Goal: Task Accomplishment & Management: Manage account settings

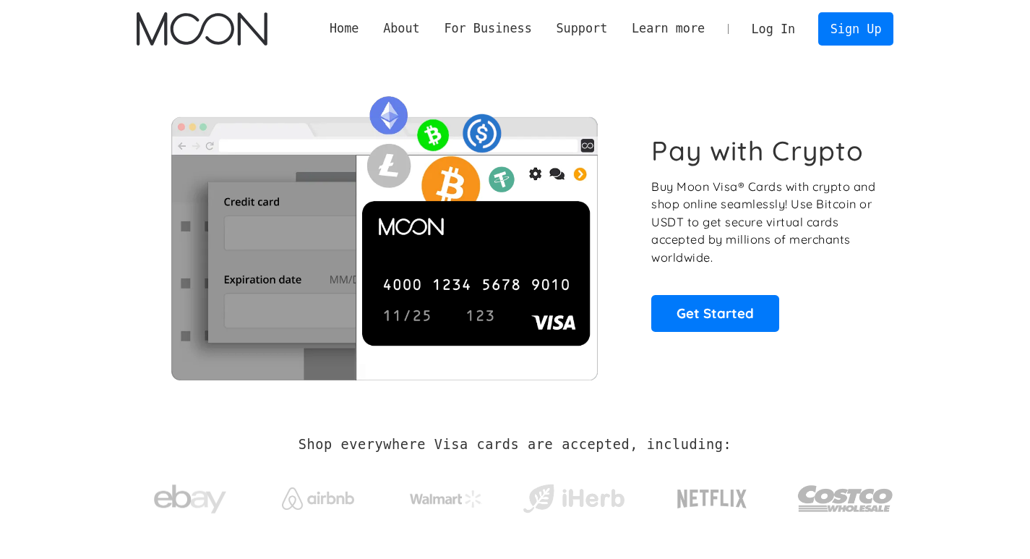
click at [779, 32] on link "Log In" at bounding box center [774, 29] width 68 height 32
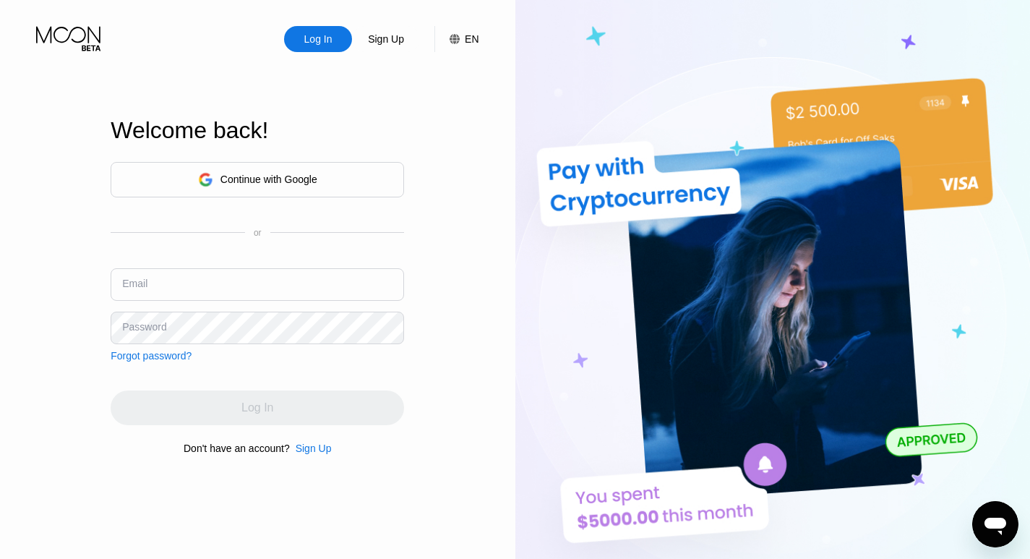
click at [241, 178] on div "Continue with Google" at bounding box center [269, 180] width 97 height 12
click at [271, 170] on div "Continue with Google" at bounding box center [257, 179] width 119 height 22
click at [236, 174] on div "Continue with Google" at bounding box center [269, 180] width 97 height 12
